Goal: Task Accomplishment & Management: Manage account settings

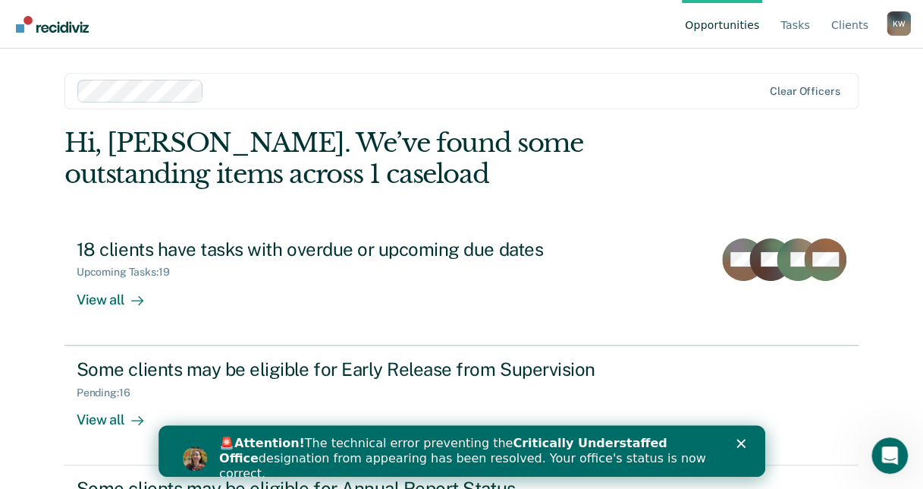
click at [906, 30] on div "K W" at bounding box center [899, 23] width 24 height 24
click at [811, 27] on link "Tasks" at bounding box center [796, 24] width 36 height 49
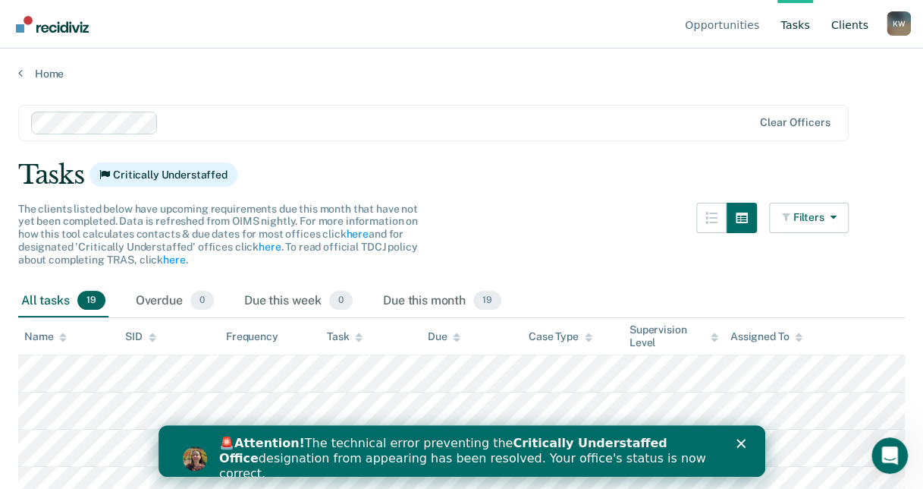
click at [842, 27] on link "Client s" at bounding box center [849, 24] width 43 height 49
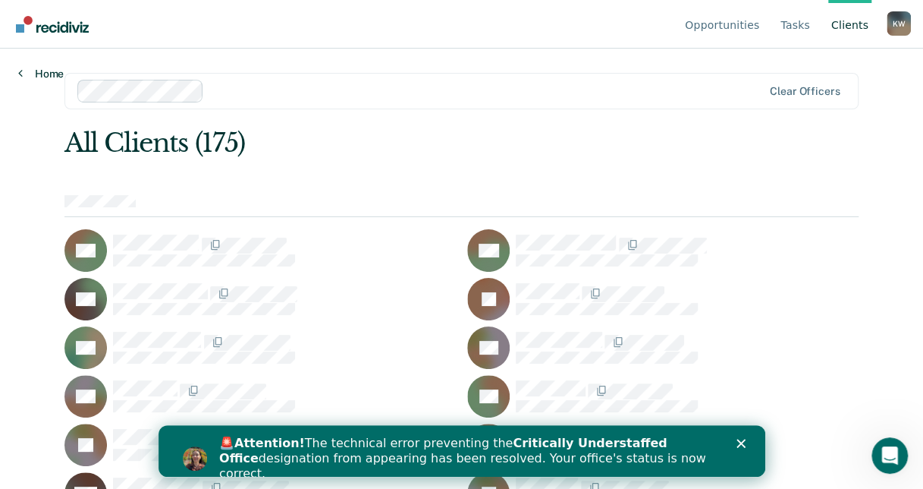
click at [55, 68] on link "Home" at bounding box center [41, 74] width 46 height 14
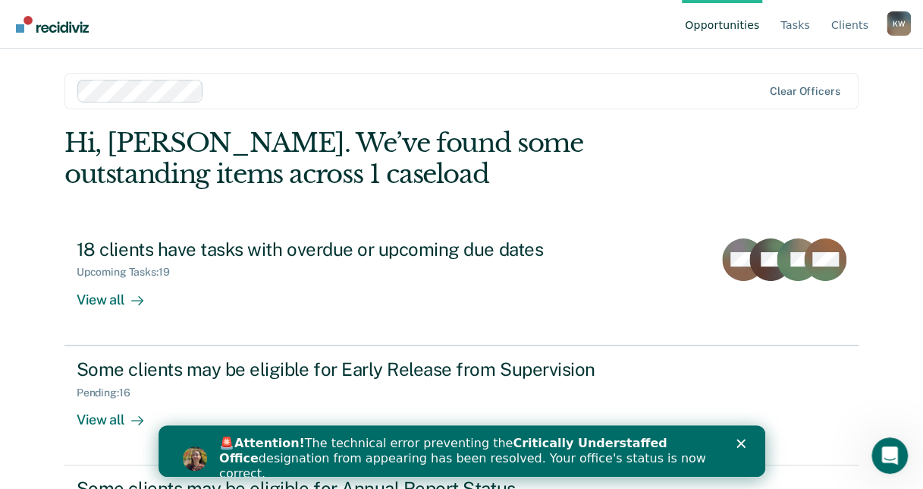
click at [907, 26] on div "K W" at bounding box center [899, 23] width 24 height 24
click at [855, 27] on link "Client s" at bounding box center [849, 24] width 43 height 49
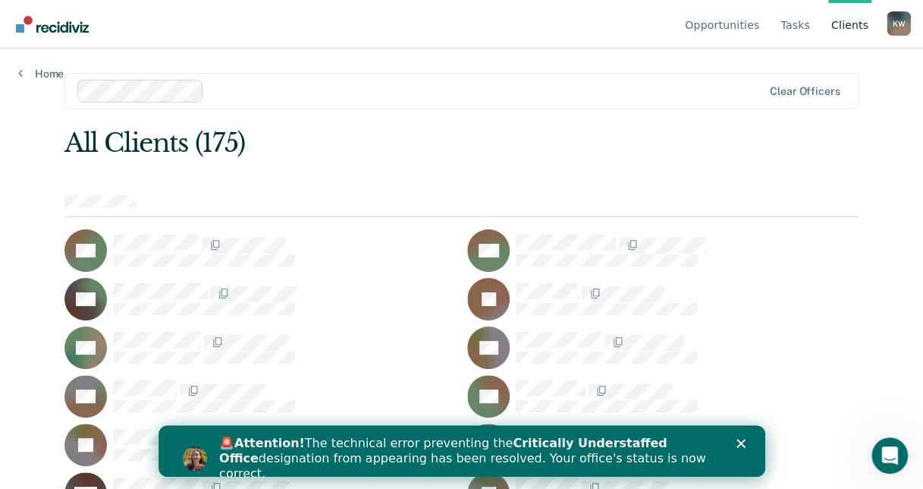
click at [901, 14] on div "K W" at bounding box center [899, 23] width 24 height 24
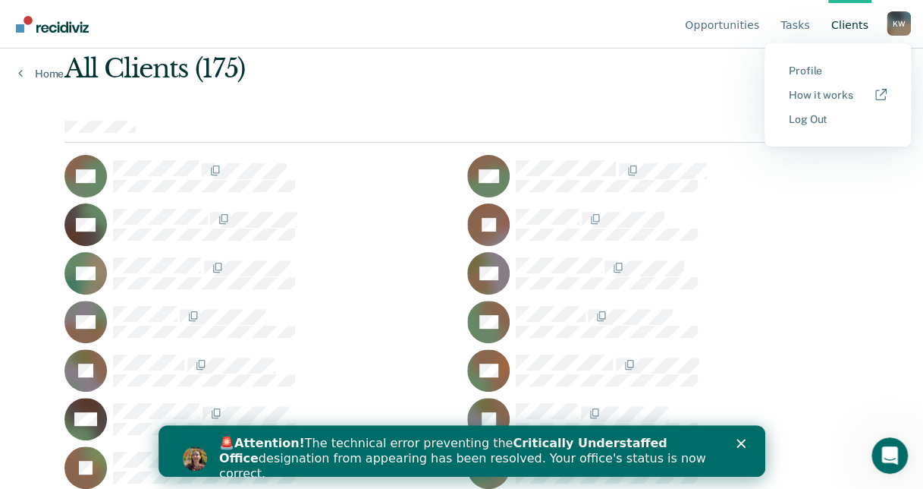
scroll to position [76, 0]
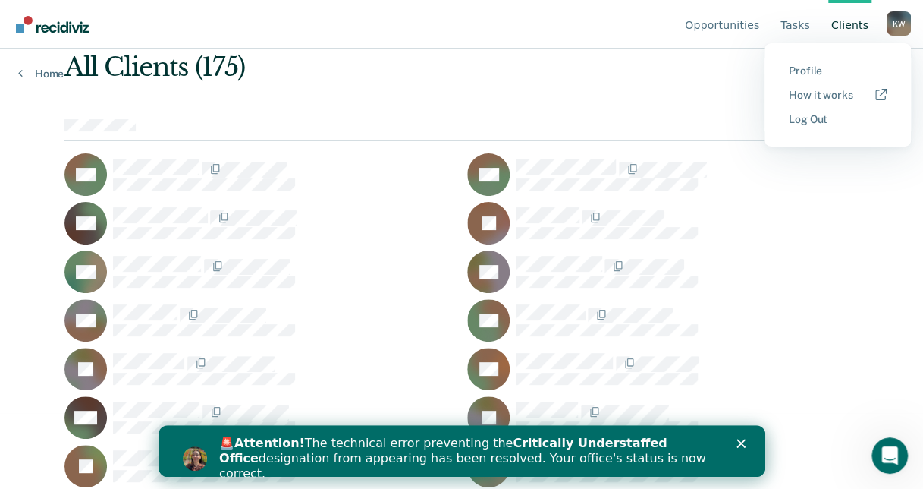
click at [820, 112] on button "Log Out" at bounding box center [838, 119] width 146 height 24
